Goal: Task Accomplishment & Management: Use online tool/utility

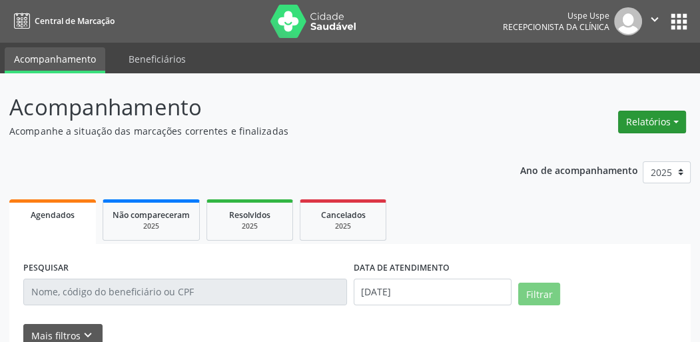
click at [669, 126] on button "Relatórios" at bounding box center [652, 122] width 68 height 23
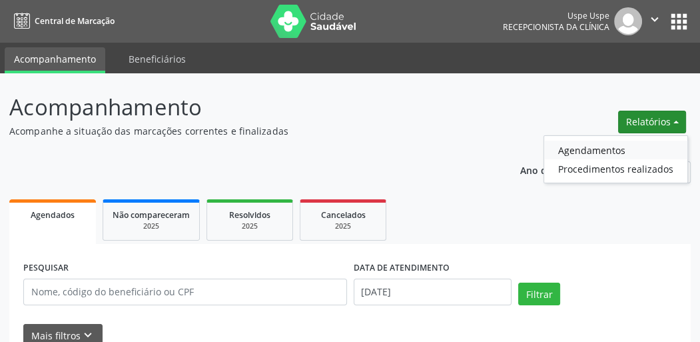
click at [598, 148] on link "Agendamentos" at bounding box center [615, 150] width 143 height 19
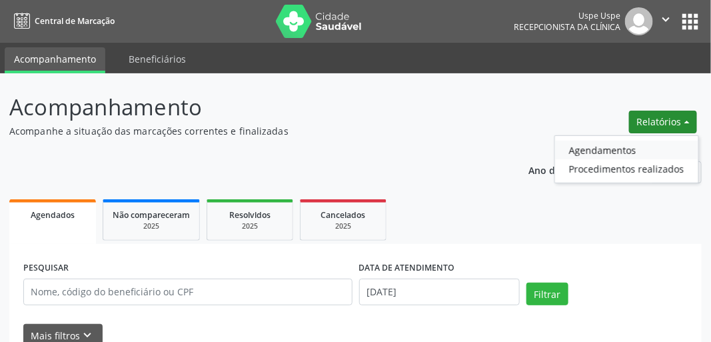
select select "8"
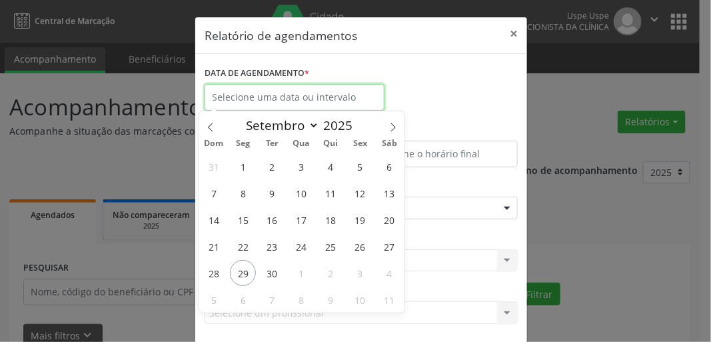
drag, startPoint x: 268, startPoint y: 99, endPoint x: 290, endPoint y: 109, distance: 23.3
click at [268, 99] on input "text" at bounding box center [294, 97] width 180 height 27
click at [245, 278] on span "29" at bounding box center [243, 273] width 26 height 26
type input "[DATE]"
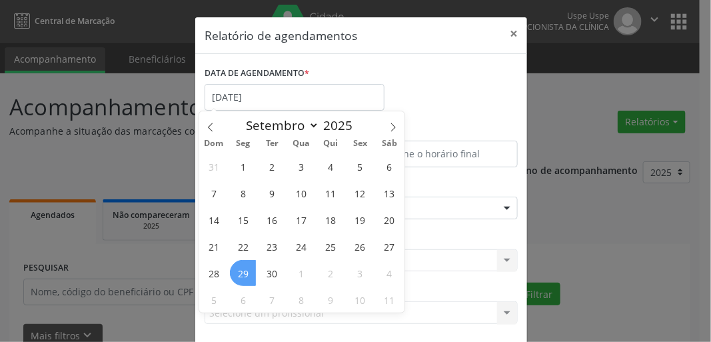
click at [246, 280] on span "29" at bounding box center [243, 273] width 26 height 26
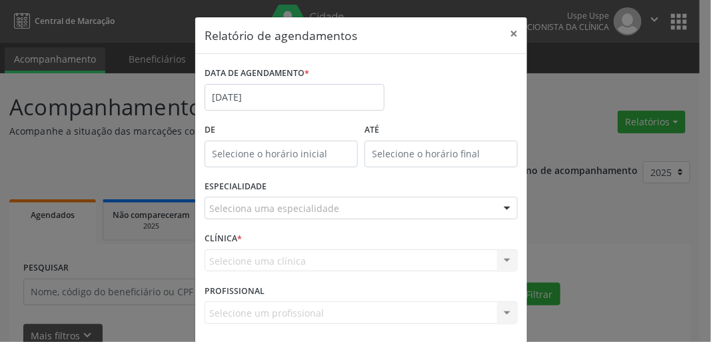
click at [250, 218] on div "Seleciona uma especialidade" at bounding box center [360, 207] width 313 height 23
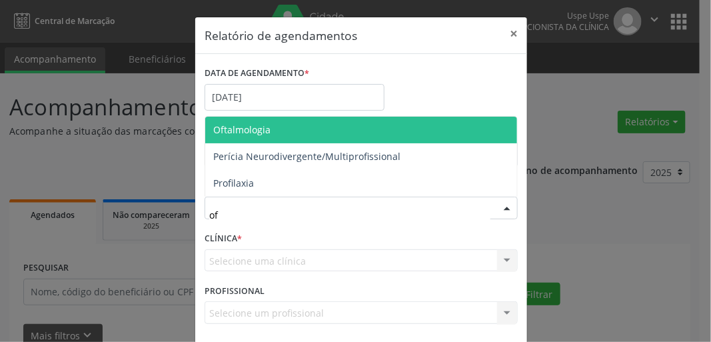
type input "oft"
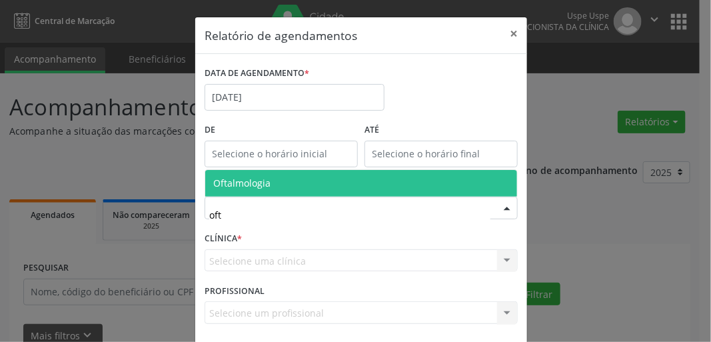
click at [258, 182] on span "Oftalmologia" at bounding box center [241, 182] width 57 height 13
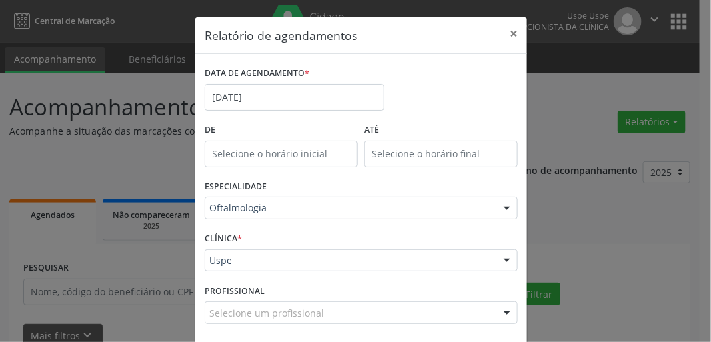
scroll to position [58, 0]
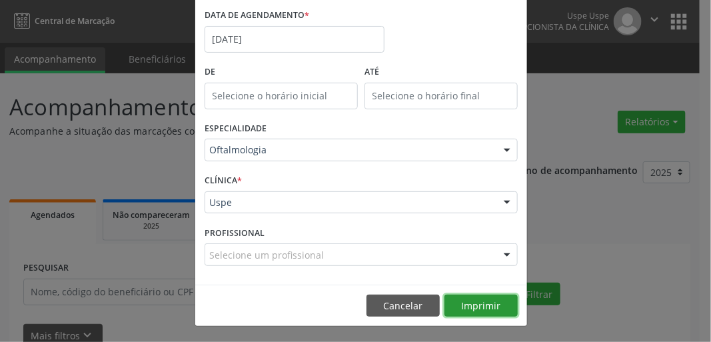
click at [473, 307] on button "Imprimir" at bounding box center [480, 305] width 73 height 23
